Goal: Transaction & Acquisition: Purchase product/service

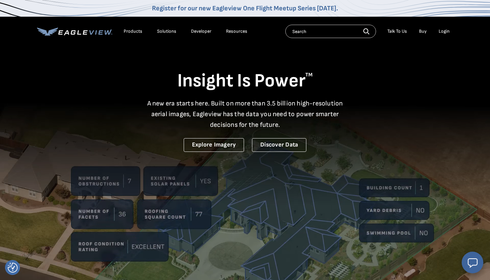
click at [441, 30] on div "Login" at bounding box center [444, 31] width 11 height 6
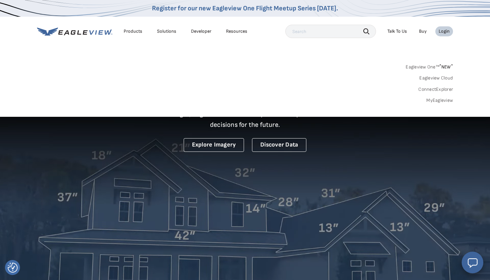
click at [442, 29] on div "Login" at bounding box center [444, 31] width 11 height 6
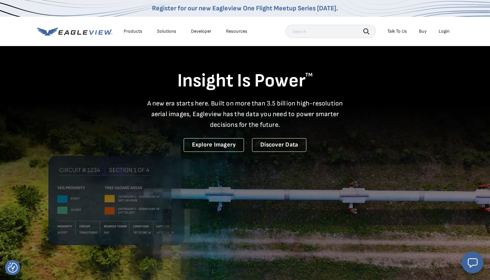
click at [442, 29] on div "Login" at bounding box center [444, 31] width 11 height 6
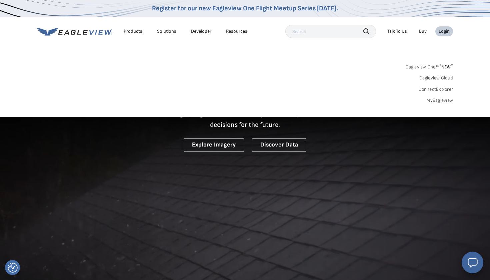
click at [440, 99] on link "MyEagleview" at bounding box center [439, 100] width 27 height 6
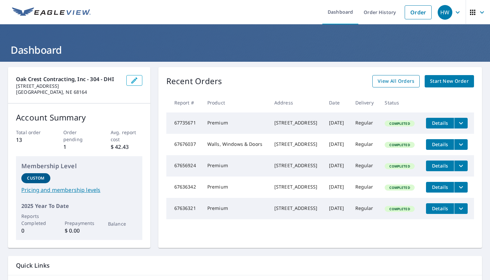
click at [396, 79] on span "View All Orders" at bounding box center [396, 81] width 37 height 8
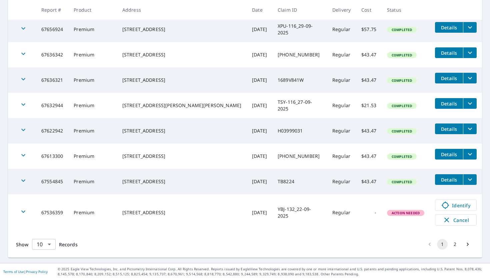
scroll to position [180, 0]
click at [47, 244] on body "HW HW Dashboard Order History Order HW Dashboard / Order History Order History …" at bounding box center [245, 140] width 490 height 280
click at [51, 242] on li "25" at bounding box center [44, 242] width 24 height 12
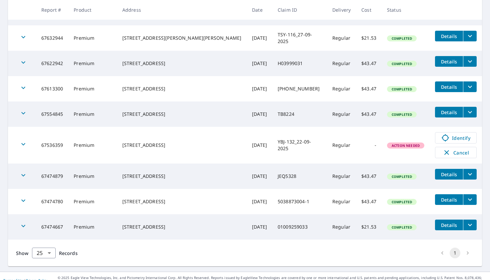
scroll to position [252, 0]
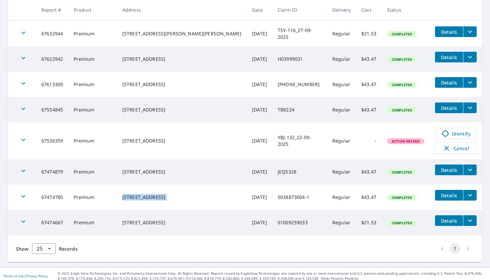
drag, startPoint x: 142, startPoint y: 196, endPoint x: 215, endPoint y: 196, distance: 73.7
click at [215, 196] on tr "67474780 Premium 214 N Franklin Ave Sedgwick, KS 67135 Sep 17, 2025 5038873004-…" at bounding box center [245, 196] width 474 height 25
click at [247, 196] on td "Sep 17, 2025" at bounding box center [260, 196] width 26 height 25
click at [468, 194] on icon "filesDropdownBtn-67474780" at bounding box center [470, 195] width 4 height 2
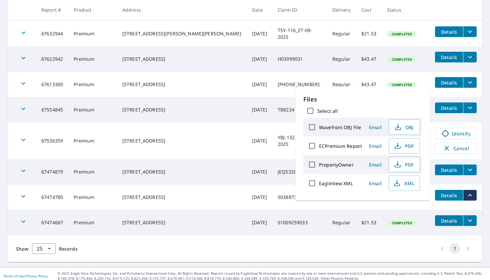
click at [467, 194] on icon "filesDropdownBtn-67474780" at bounding box center [470, 195] width 8 height 8
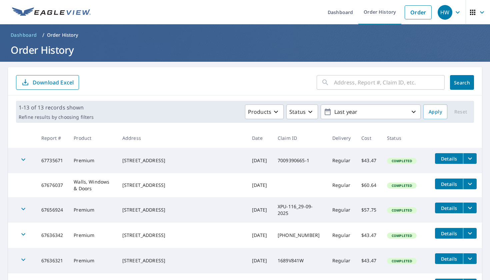
scroll to position [0, 0]
click at [19, 48] on h1 "Order History" at bounding box center [245, 50] width 474 height 14
drag, startPoint x: 19, startPoint y: 48, endPoint x: 53, endPoint y: 49, distance: 33.7
click at [53, 49] on h1 "Order History" at bounding box center [245, 50] width 474 height 14
copy h1 "Order History"
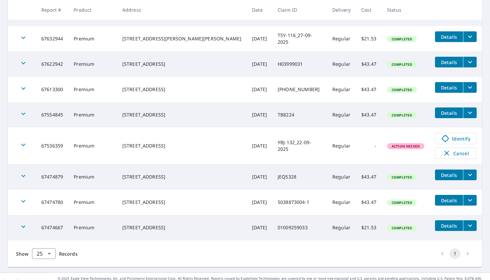
scroll to position [247, 0]
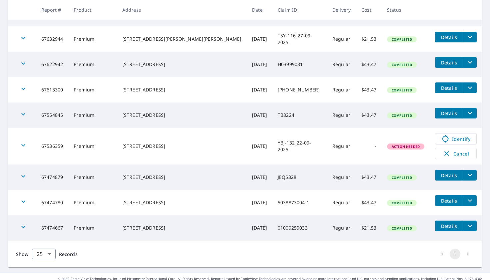
click at [468, 199] on icon "filesDropdownBtn-67474780" at bounding box center [470, 200] width 8 height 8
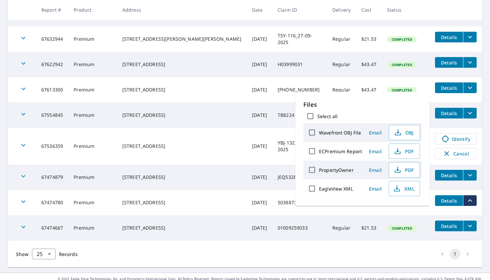
click at [468, 199] on icon "filesDropdownBtn-67474780" at bounding box center [470, 200] width 8 height 8
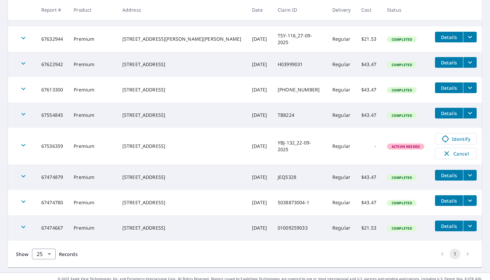
click at [449, 199] on span "Details" at bounding box center [449, 200] width 20 height 6
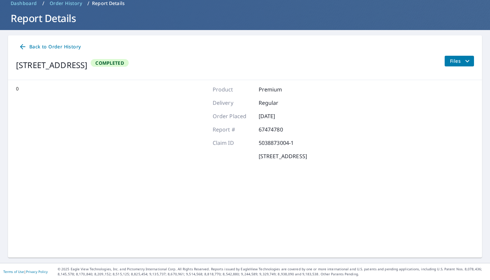
scroll to position [31, 0]
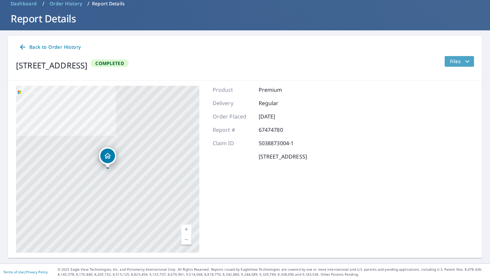
click at [454, 64] on span "Files" at bounding box center [460, 61] width 21 height 8
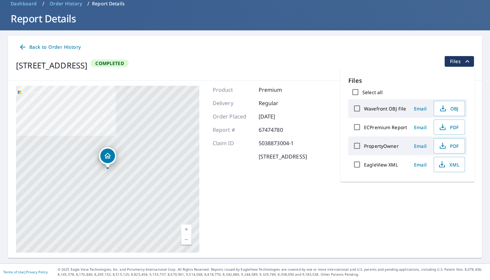
click at [454, 64] on span "Files" at bounding box center [460, 61] width 21 height 8
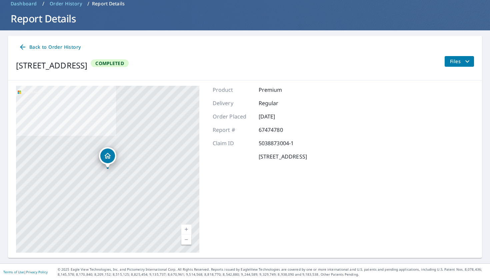
scroll to position [0, 0]
click at [52, 46] on span "Back to Order History" at bounding box center [50, 47] width 62 height 8
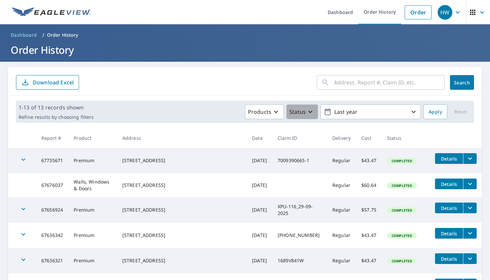
click at [303, 109] on p "Status" at bounding box center [297, 112] width 16 height 8
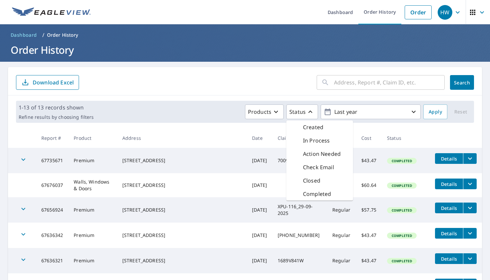
click at [326, 188] on div "Completed" at bounding box center [319, 193] width 67 height 13
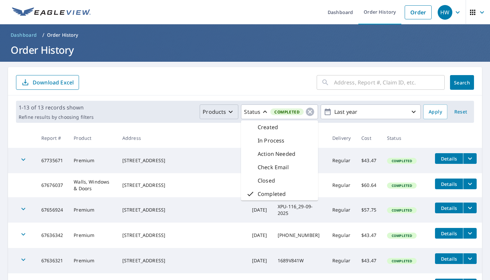
click at [228, 114] on icon "button" at bounding box center [231, 112] width 8 height 8
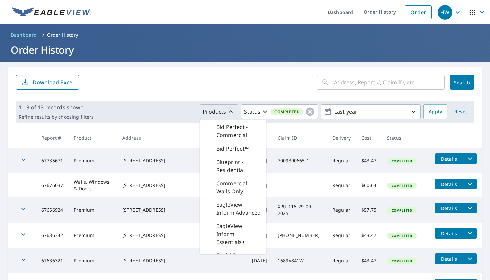
click at [228, 114] on icon "button" at bounding box center [231, 112] width 8 height 8
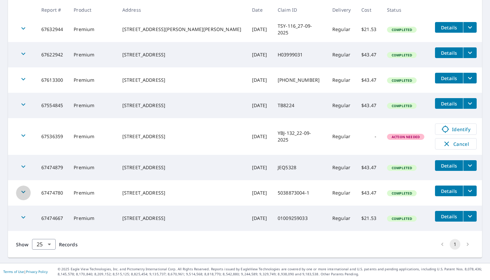
click at [22, 198] on div "button" at bounding box center [23, 192] width 15 height 15
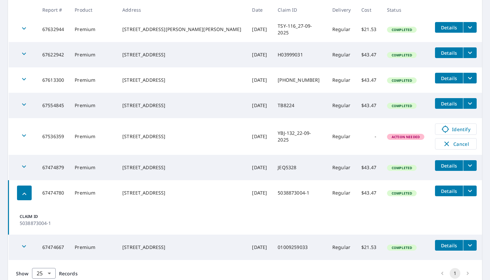
click at [468, 191] on icon "filesDropdownBtn-67474780" at bounding box center [470, 191] width 4 height 2
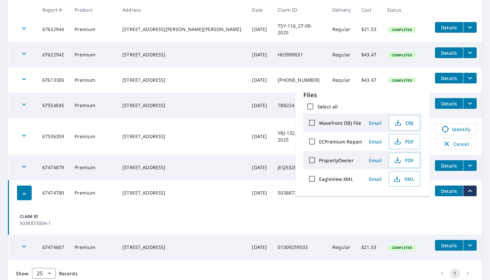
click at [183, 193] on div "214 N Franklin Ave Sedgwick, KS 67135" at bounding box center [181, 192] width 119 height 7
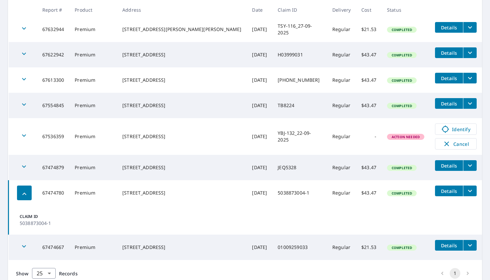
click at [28, 193] on icon "button" at bounding box center [24, 194] width 8 height 8
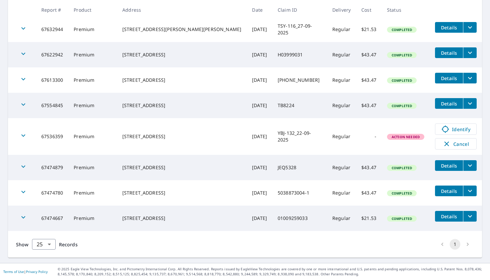
click at [28, 193] on div "button" at bounding box center [23, 192] width 15 height 15
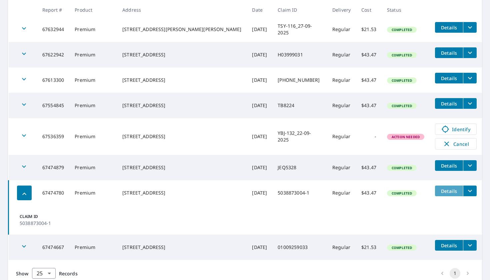
click at [445, 192] on span "Details" at bounding box center [449, 191] width 20 height 6
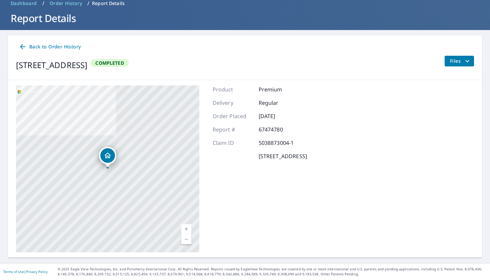
scroll to position [31, 0]
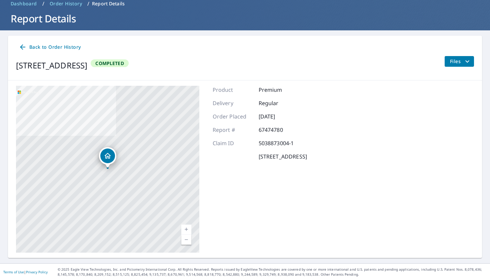
click at [464, 66] on button "Files" at bounding box center [459, 61] width 30 height 11
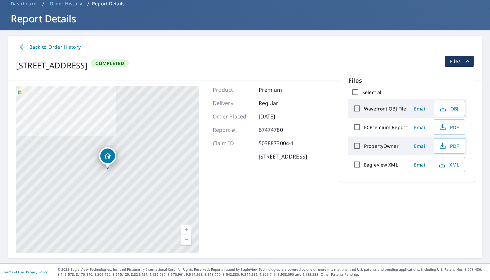
click at [451, 60] on span "Files" at bounding box center [460, 61] width 21 height 8
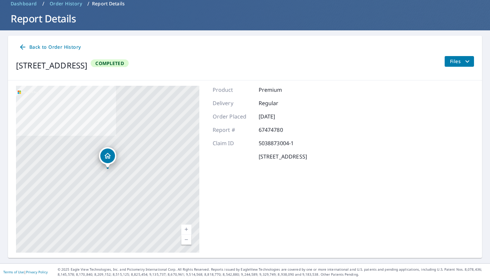
click at [468, 54] on div "Back to Order History 214 N Franklin Ave Sedgwick, KS 67135 Completed Files" at bounding box center [245, 58] width 474 height 45
click at [64, 47] on span "Back to Order History" at bounding box center [50, 47] width 62 height 8
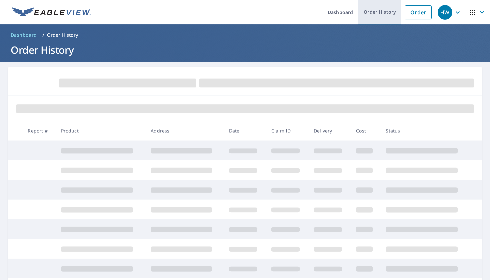
click at [390, 13] on link "Order History" at bounding box center [379, 12] width 43 height 24
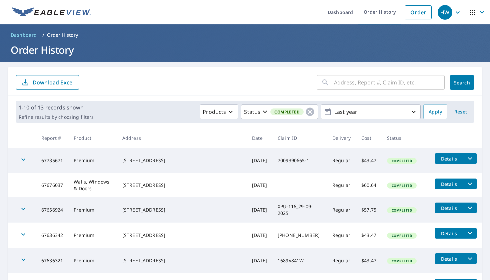
click at [384, 81] on input "text" at bounding box center [389, 82] width 111 height 19
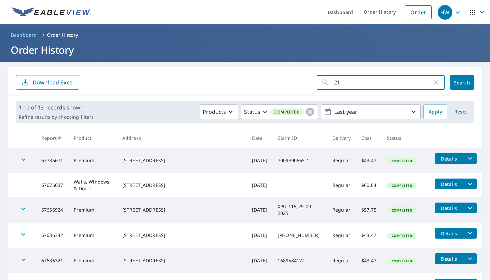
type input "214"
click at [462, 82] on button "Search" at bounding box center [462, 82] width 24 height 15
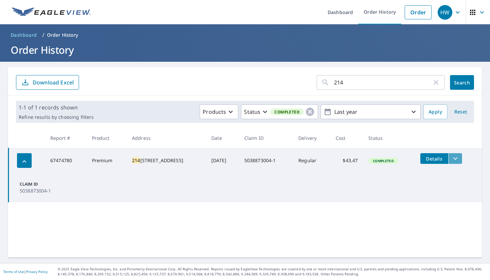
click at [457, 158] on icon "filesDropdownBtn-67474780" at bounding box center [455, 158] width 4 height 2
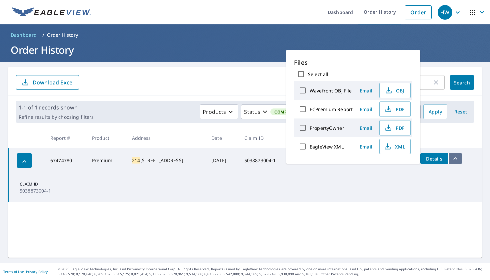
click at [457, 158] on icon "filesDropdownBtn-67474780" at bounding box center [455, 158] width 8 height 8
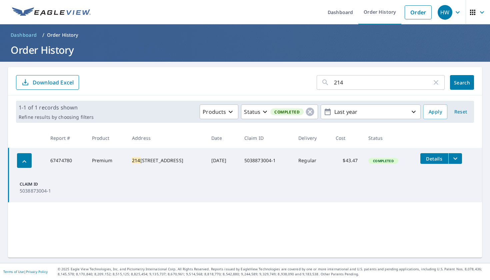
click at [269, 158] on td "5038873004-1" at bounding box center [266, 160] width 54 height 25
click at [272, 159] on td "5038873004-1" at bounding box center [266, 160] width 54 height 25
click at [82, 173] on td "Claim ID 5038873004-1" at bounding box center [246, 187] width 474 height 29
click at [434, 153] on button "Details" at bounding box center [434, 158] width 28 height 11
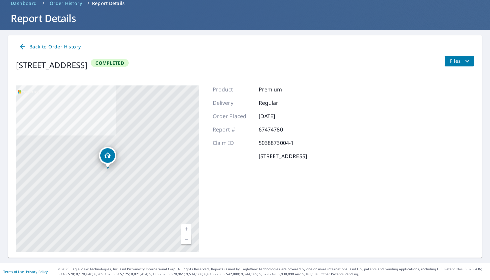
scroll to position [31, 0]
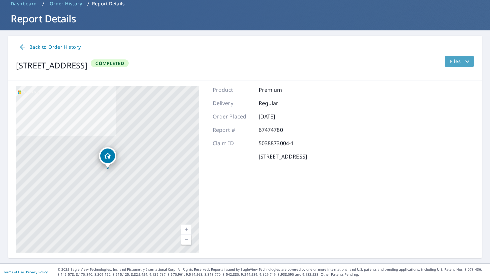
click at [451, 57] on button "Files" at bounding box center [459, 61] width 30 height 11
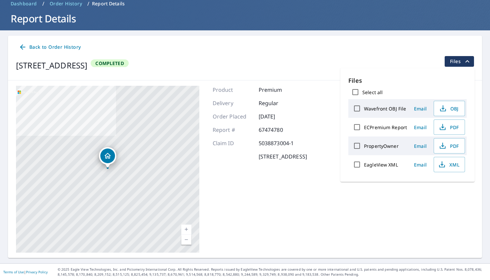
click at [379, 109] on label "Wavefront OBJ File" at bounding box center [385, 108] width 42 height 6
click at [364, 109] on input "Wavefront OBJ File" at bounding box center [357, 108] width 14 height 14
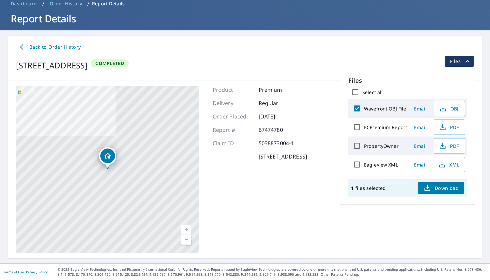
click at [381, 109] on label "Wavefront OBJ File" at bounding box center [385, 108] width 42 height 6
click at [364, 109] on input "Wavefront OBJ File" at bounding box center [357, 108] width 14 height 14
checkbox input "false"
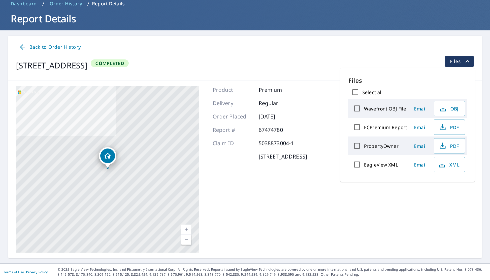
click at [384, 168] on div "EagleView XML" at bounding box center [378, 164] width 57 height 14
click at [384, 166] on label "EagleView XML" at bounding box center [381, 164] width 34 height 6
click at [364, 166] on input "EagleView XML" at bounding box center [357, 164] width 14 height 14
checkbox input "true"
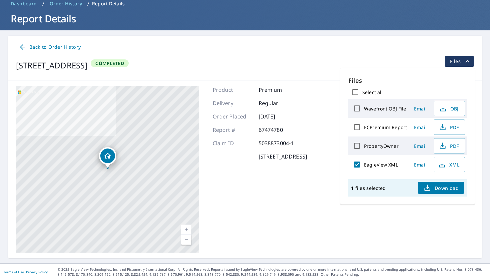
click at [401, 166] on div "EagleView XML" at bounding box center [378, 164] width 57 height 14
click at [303, 175] on div "Product Premium Delivery Regular Order Placed Sep 17, 2025 Report # 67474780 Cl…" at bounding box center [260, 169] width 94 height 167
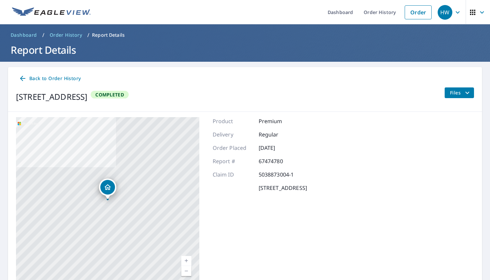
scroll to position [0, 0]
click at [415, 14] on link "Order" at bounding box center [418, 12] width 27 height 14
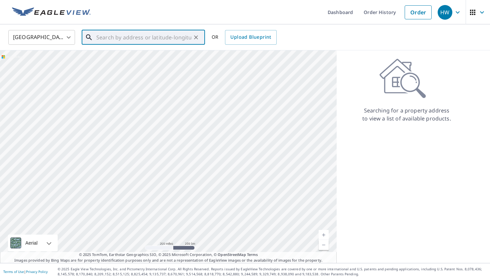
click at [163, 39] on input "text" at bounding box center [143, 37] width 95 height 19
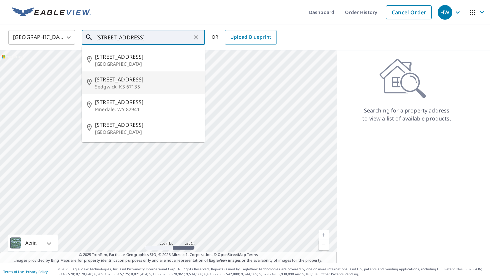
click at [132, 78] on span "214 N Franklin Ave" at bounding box center [147, 79] width 105 height 8
type input "214 N Franklin Ave Sedgwick, KS 67135"
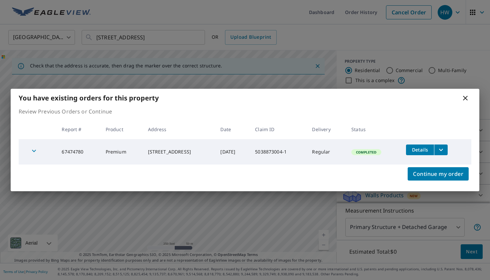
click at [467, 98] on icon at bounding box center [465, 98] width 8 height 8
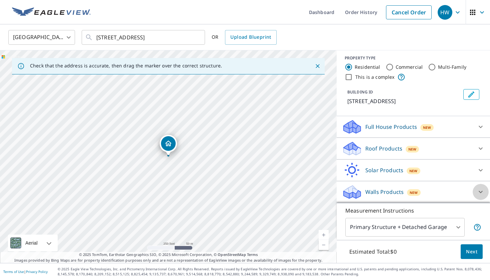
click at [480, 188] on icon at bounding box center [481, 192] width 8 height 8
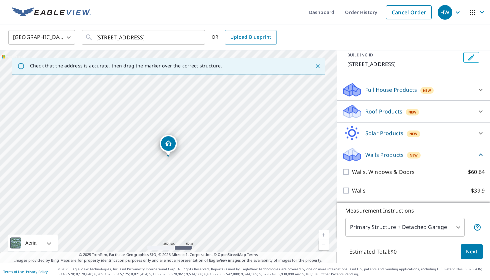
scroll to position [40, 0]
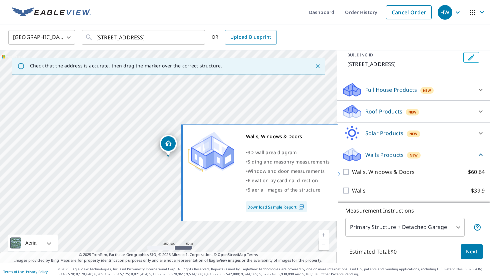
click at [396, 171] on p "Walls, Windows & Doors" at bounding box center [383, 172] width 63 height 8
click at [352, 171] on input "Walls, Windows & Doors $60.64" at bounding box center [347, 172] width 10 height 8
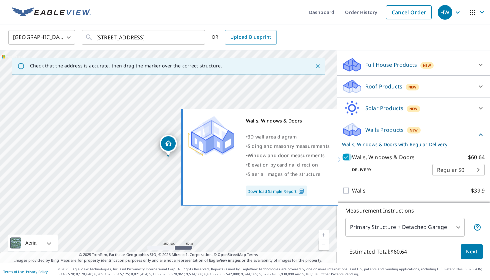
click at [351, 158] on input "Walls, Windows & Doors $60.64" at bounding box center [347, 157] width 10 height 8
checkbox input "false"
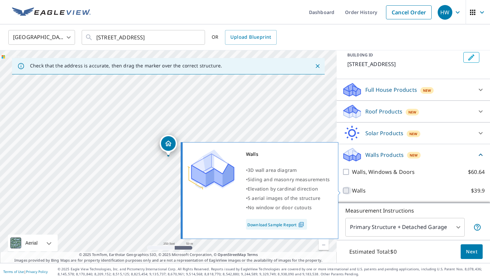
click at [345, 194] on input "Walls $39.9" at bounding box center [347, 190] width 10 height 8
checkbox input "true"
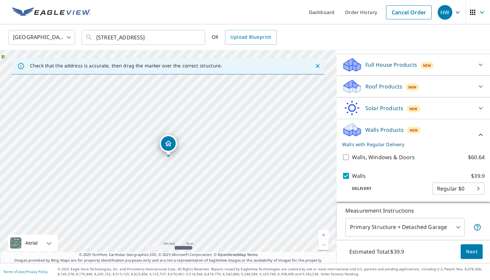
scroll to position [65, 0]
click at [472, 252] on span "Next" at bounding box center [471, 251] width 11 height 8
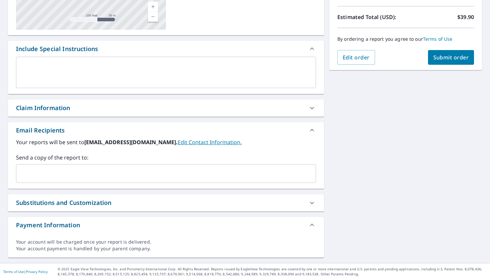
scroll to position [143, 0]
click at [312, 108] on icon at bounding box center [312, 108] width 8 height 8
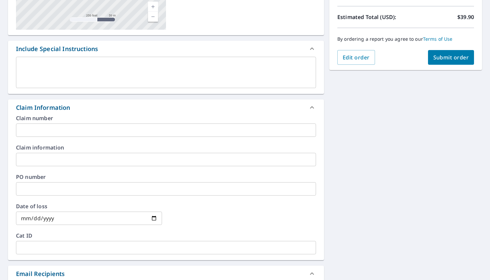
click at [312, 107] on icon at bounding box center [312, 107] width 8 height 8
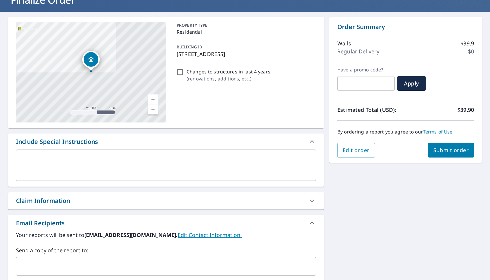
scroll to position [73, 0]
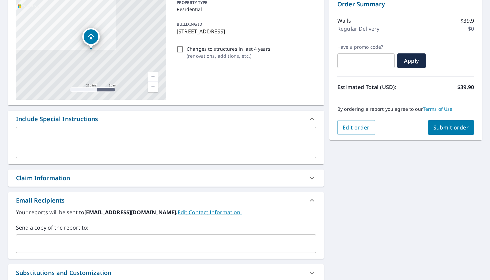
click at [193, 152] on textarea at bounding box center [166, 142] width 291 height 19
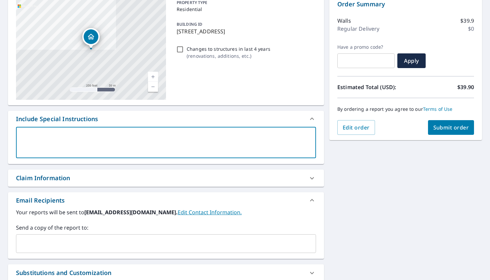
type textarea "e"
type textarea "x"
type textarea "ex"
type textarea "x"
type textarea "exc"
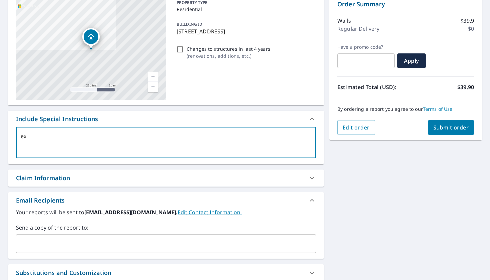
type textarea "x"
type textarea "excl"
type textarea "x"
type textarea "exclu"
type textarea "x"
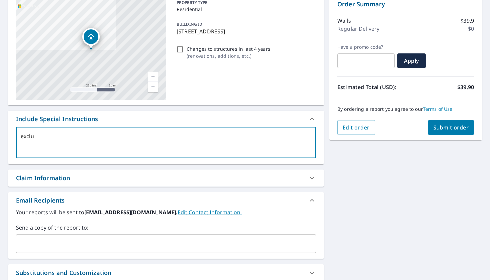
type textarea "exclud"
type textarea "x"
type textarea "exclude"
type textarea "x"
type textarea "exclude"
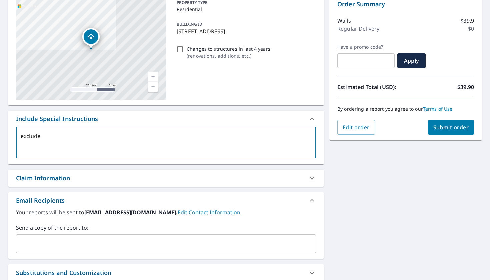
type textarea "x"
type textarea "exclude s"
type textarea "x"
type textarea "exclude sh"
type textarea "x"
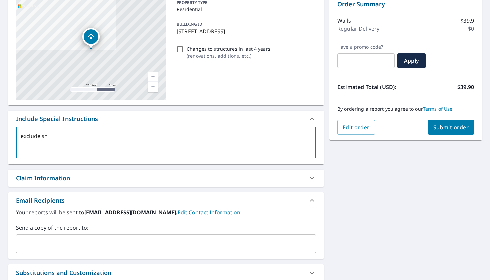
type textarea "exclude she"
type textarea "x"
type textarea "exclude shed"
type textarea "x"
type textarea "exclude shed"
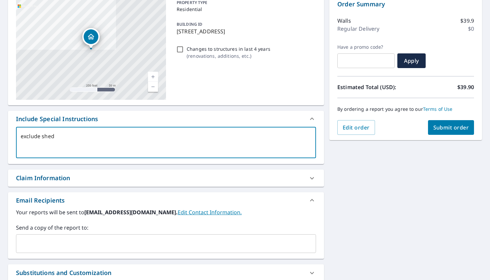
type textarea "x"
type textarea "exclude shed a"
type textarea "x"
type textarea "exclude shed an"
type textarea "x"
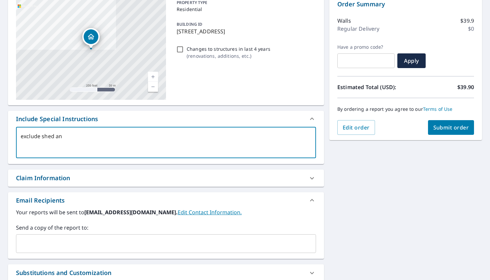
type textarea "exclude shed and"
type textarea "x"
type textarea "exclude shed and"
type textarea "x"
type textarea "exclude shed and d"
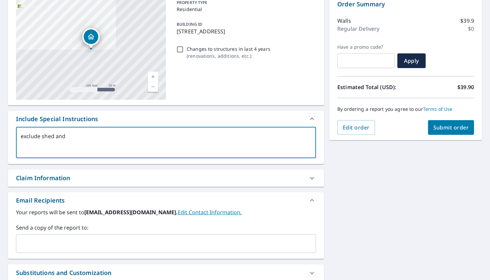
type textarea "x"
type textarea "exclude shed and de"
type textarea "x"
type textarea "exclude shed and det"
type textarea "x"
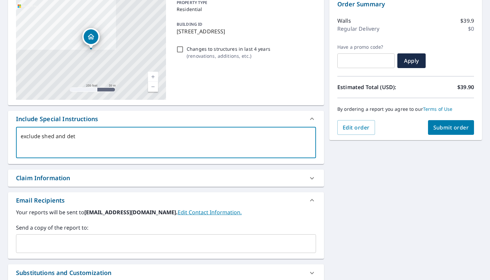
type textarea "exclude shed and deta"
type textarea "x"
type textarea "exclude shed and detac"
type textarea "x"
type textarea "exclude shed and detach"
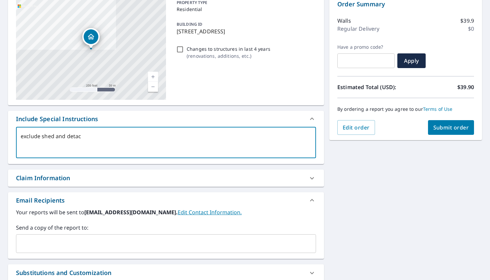
type textarea "x"
type textarea "exclude shed and detache"
type textarea "x"
type textarea "exclude shed and detached"
type textarea "x"
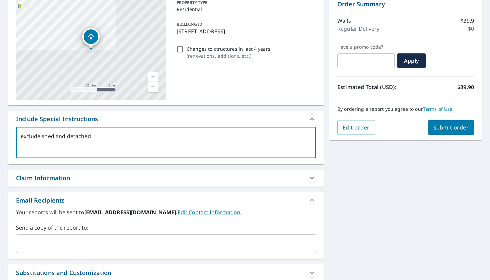
type textarea "exclude shed and detached"
type textarea "x"
type textarea "exclude shed and detached g"
type textarea "x"
type textarea "exclude shed and detached ga"
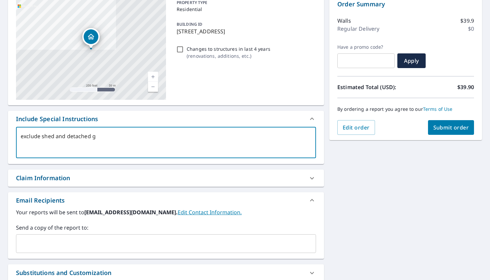
type textarea "x"
type textarea "exclude shed and detached gar"
type textarea "x"
type textarea "exclude shed and detached gara"
type textarea "x"
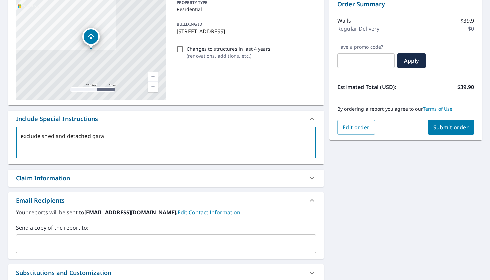
type textarea "exclude shed and detached garag"
type textarea "x"
type textarea "exclude shed and detached garage"
type textarea "x"
type textarea "exclude shed and detached garage."
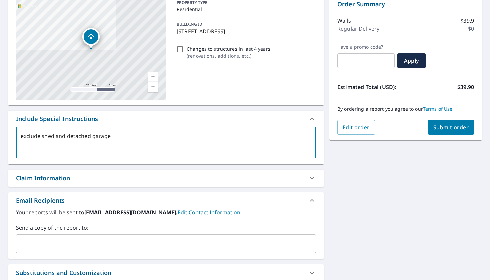
type textarea "x"
type textarea "exclude shed and detached garage."
type textarea "x"
click at [21, 135] on textarea "exclude shed and detached garage." at bounding box center [166, 142] width 291 height 19
type textarea "Oexclude shed and detached garage."
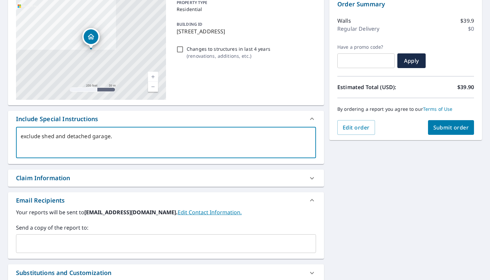
type textarea "x"
type textarea "Onexclude shed and detached garage."
type textarea "x"
type textarea "Onlexclude shed and detached garage."
type textarea "x"
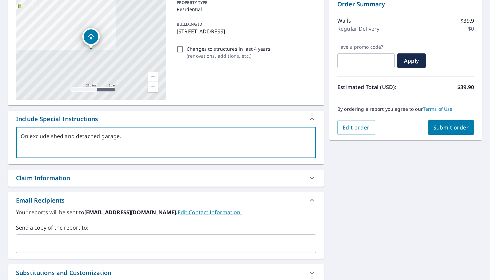
type textarea "Onlyexclude shed and detached garage."
type textarea "x"
type textarea "Only exclude shed and detached garage."
type textarea "x"
type textarea "Only gexclude shed and detached garage."
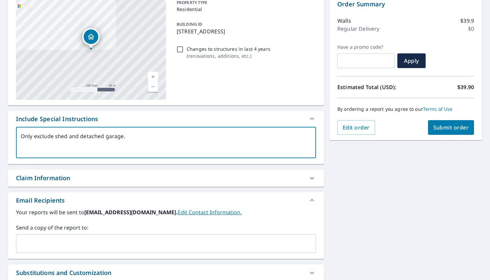
type textarea "x"
type textarea "Only giexclude shed and detached garage."
type textarea "x"
type textarea "Only givexclude shed and detached garage."
type textarea "x"
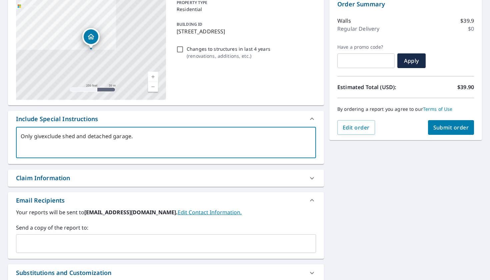
type textarea "Only giveexclude shed and detached garage."
type textarea "x"
type textarea "Only give exclude shed and detached garage."
type textarea "x"
type textarea "Only give mexclude shed and detached garage."
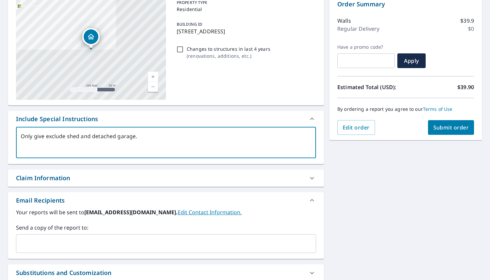
type textarea "x"
type textarea "Only give maexclude shed and detached garage."
type textarea "x"
type textarea "Only give maiexclude shed and detached garage."
type textarea "x"
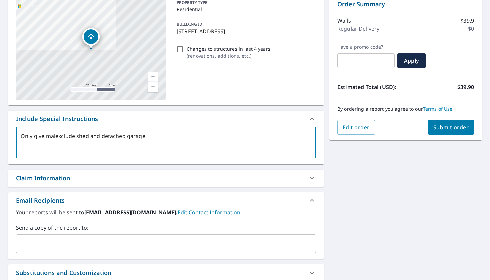
type textarea "Only give mainexclude shed and detached garage."
type textarea "x"
type textarea "Only give main exclude shed and detached garage."
type textarea "x"
type textarea "Only give main hexclude shed and detached garage."
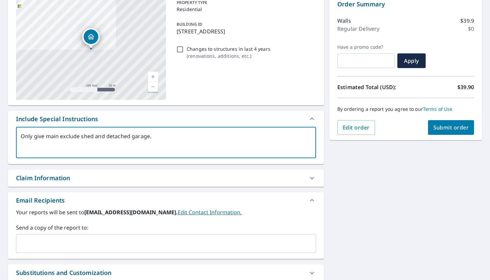
type textarea "x"
type textarea "Only give main hoexclude shed and detached garage."
type textarea "x"
type textarea "Only give main houexclude shed and detached garage."
type textarea "x"
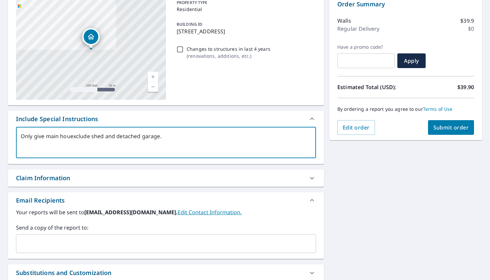
type textarea "Only give main housexclude shed and detached garage."
type textarea "x"
type textarea "Only give main houseexclude shed and detached garage."
type textarea "x"
type textarea "Only give main house,exclude shed and detached garage."
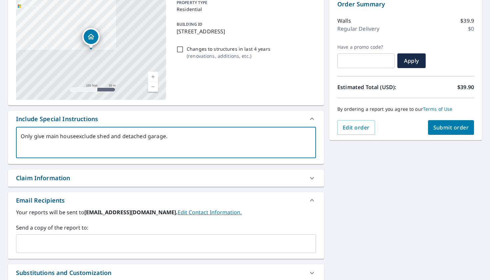
type textarea "x"
type textarea "Only give main house, exclude shed and detached garage."
type textarea "x"
click at [167, 146] on textarea "Only give main house, exclude shed and detached garage." at bounding box center [166, 142] width 291 height 19
click at [70, 136] on textarea "Only give main house, exclude shed and detached garage." at bounding box center [166, 142] width 291 height 19
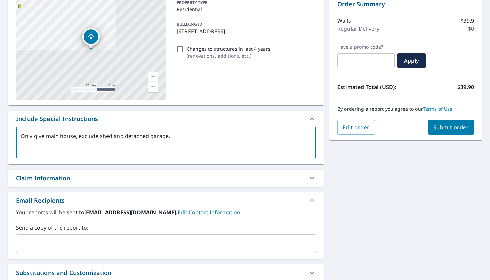
click at [70, 136] on textarea "Only give main house, exclude shed and detached garage." at bounding box center [166, 142] width 291 height 19
click at [127, 138] on textarea "Only give main house, exclude shed and detached garage." at bounding box center [166, 142] width 291 height 19
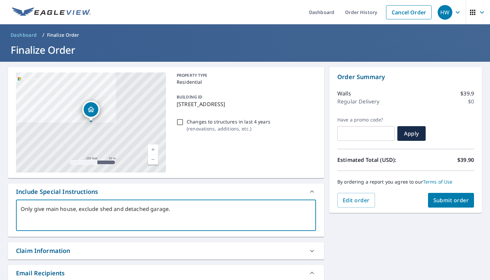
scroll to position [0, 0]
type textarea "Only give main house, exclude shed and detached garage."
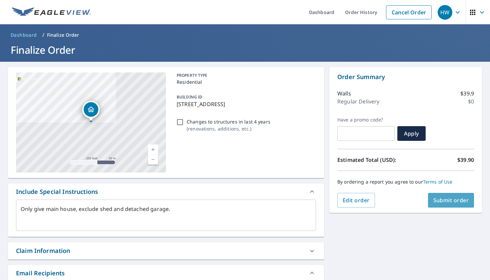
click at [457, 201] on span "Submit order" at bounding box center [451, 199] width 36 height 7
type textarea "x"
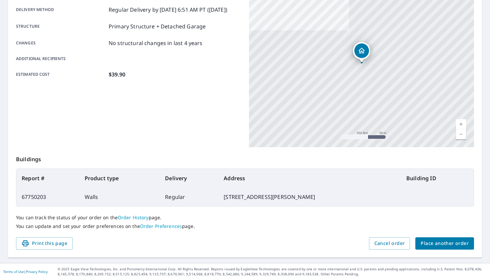
scroll to position [112, 0]
